Goal: Information Seeking & Learning: Learn about a topic

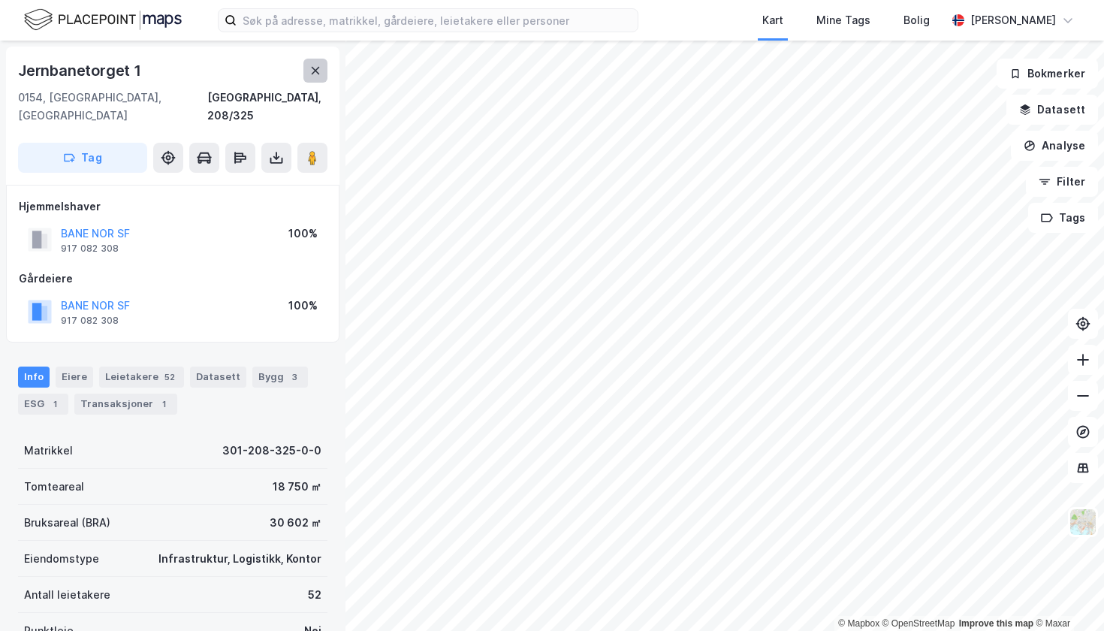
click at [316, 69] on icon at bounding box center [316, 71] width 12 height 12
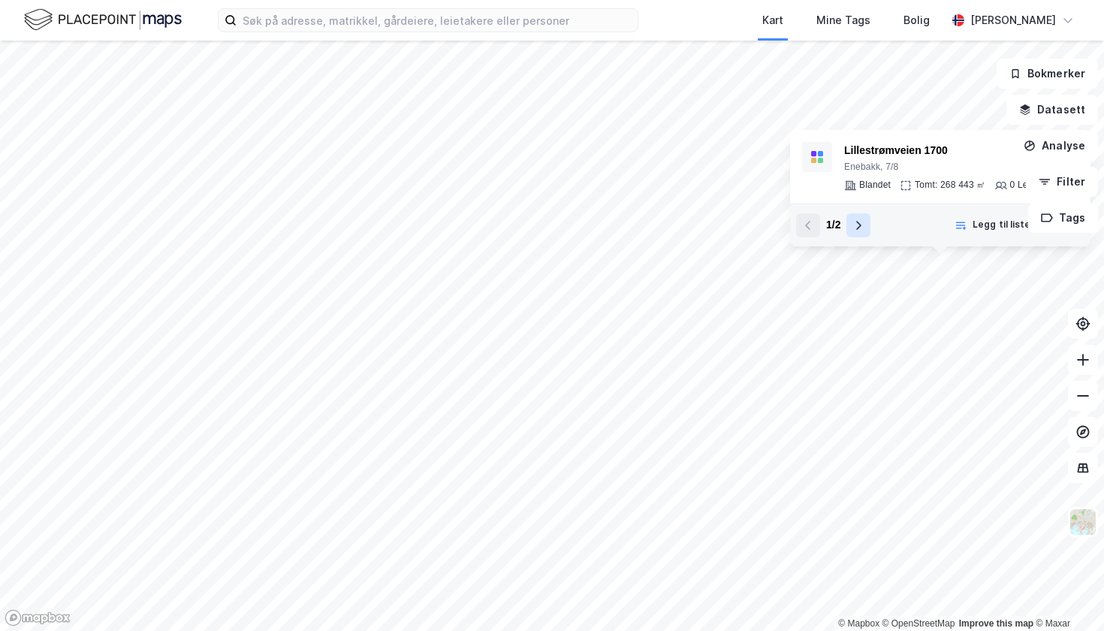
click at [857, 232] on button at bounding box center [859, 225] width 24 height 24
click at [814, 234] on button at bounding box center [808, 225] width 24 height 24
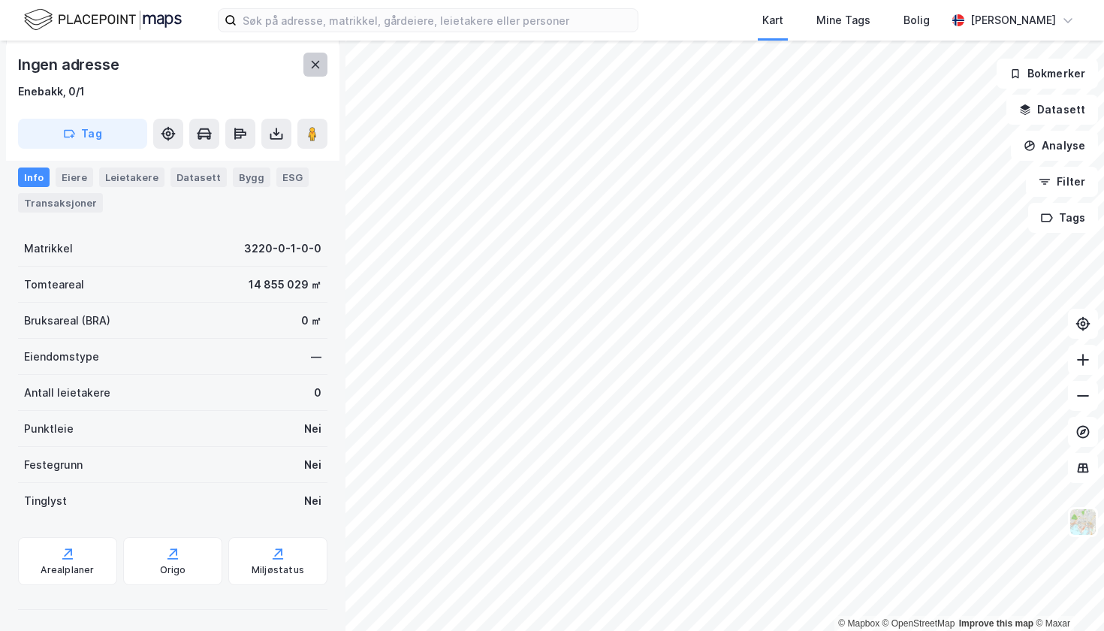
click at [320, 60] on icon at bounding box center [316, 65] width 12 height 12
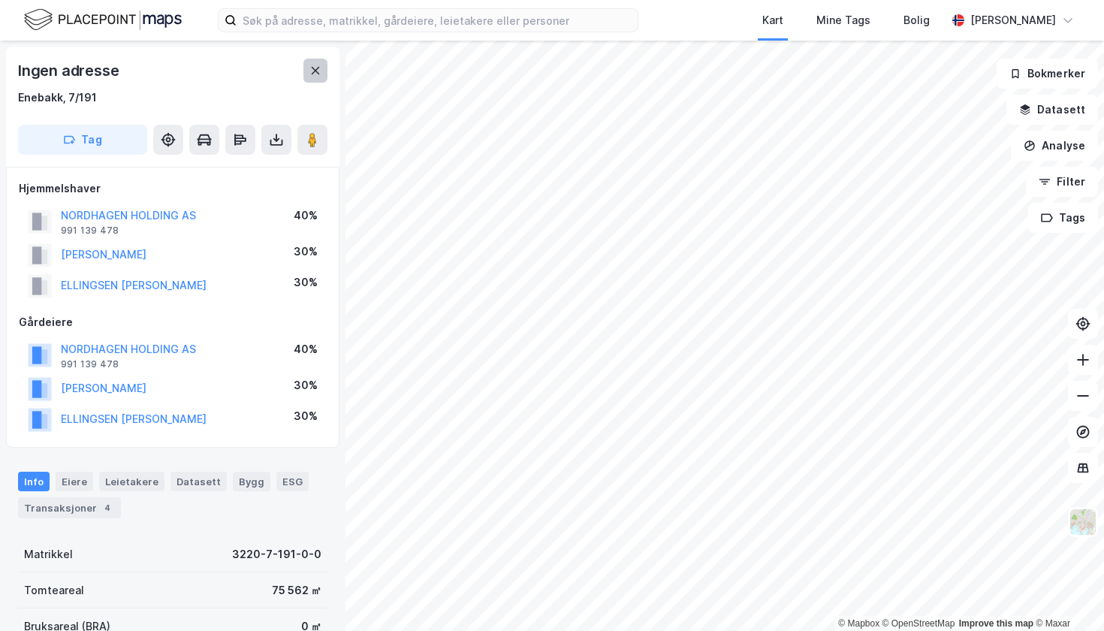
click at [316, 60] on button at bounding box center [316, 71] width 24 height 24
